Goal: Browse casually: Explore the website without a specific task or goal

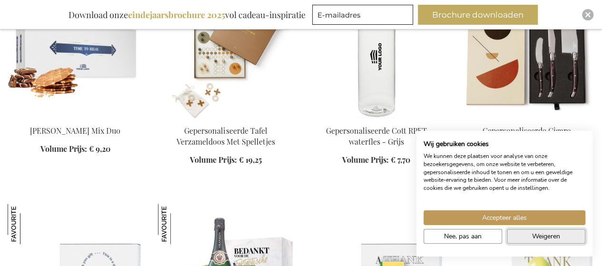
click at [518, 231] on button "Weigeren" at bounding box center [546, 236] width 78 height 15
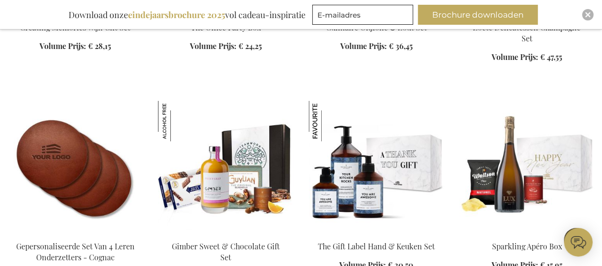
scroll to position [1780, 0]
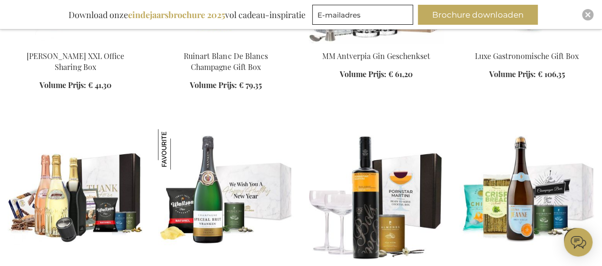
scroll to position [2446, 0]
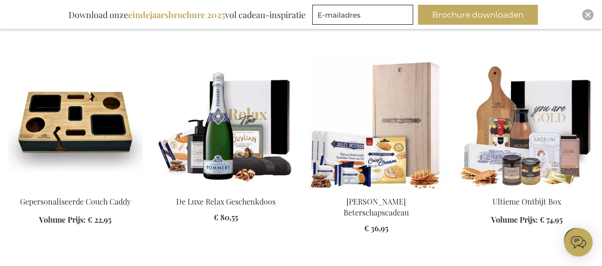
scroll to position [2636, 0]
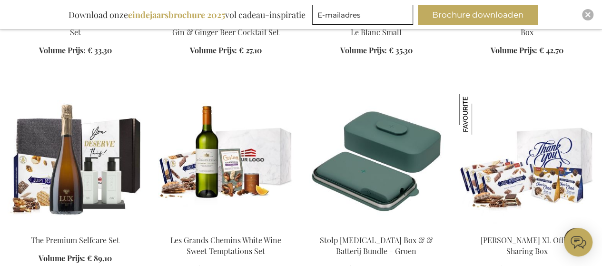
scroll to position [3254, 0]
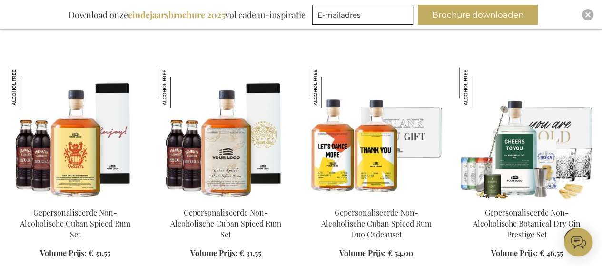
scroll to position [4158, 0]
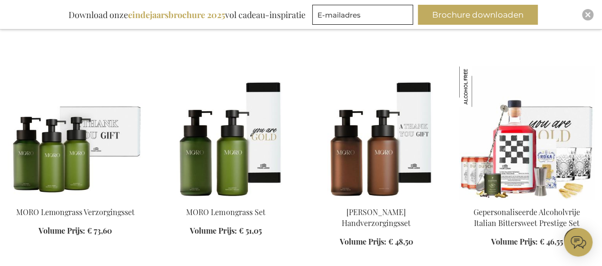
scroll to position [4652, 0]
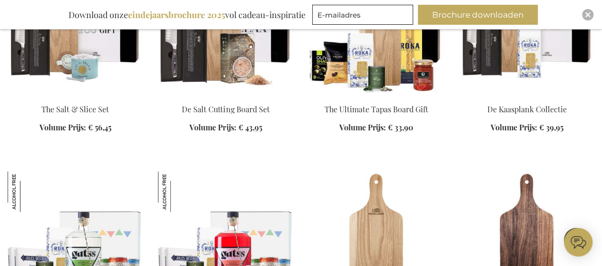
scroll to position [5824, 0]
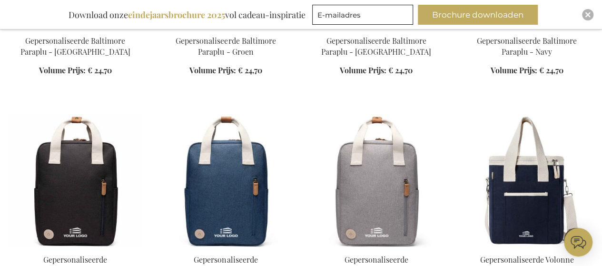
scroll to position [6788, 0]
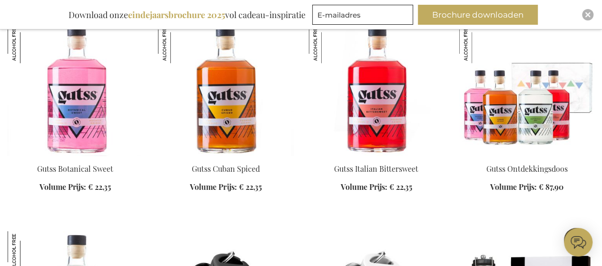
scroll to position [8738, 0]
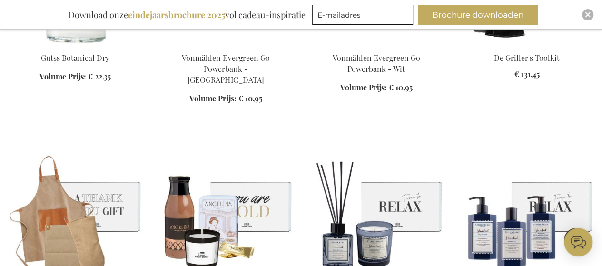
scroll to position [8975, 0]
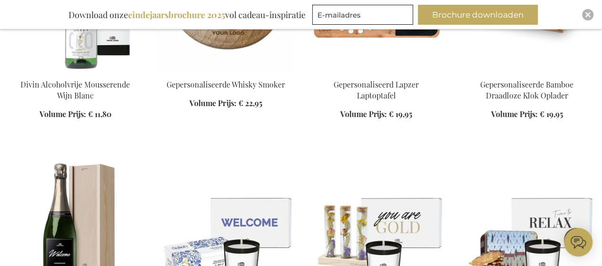
scroll to position [10497, 0]
